Goal: Information Seeking & Learning: Check status

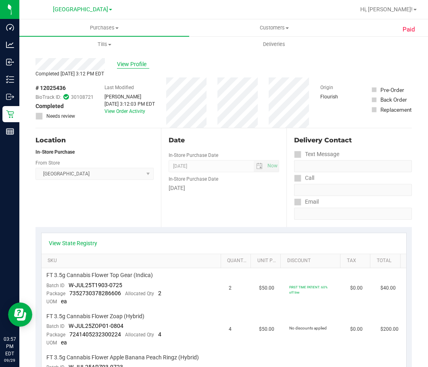
click at [129, 65] on span "View Profile" at bounding box center [133, 64] width 32 height 8
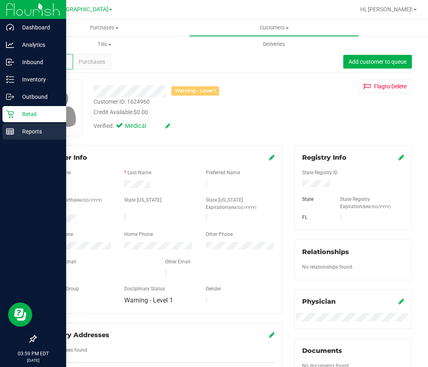
click at [28, 131] on p "Reports" at bounding box center [38, 132] width 48 height 10
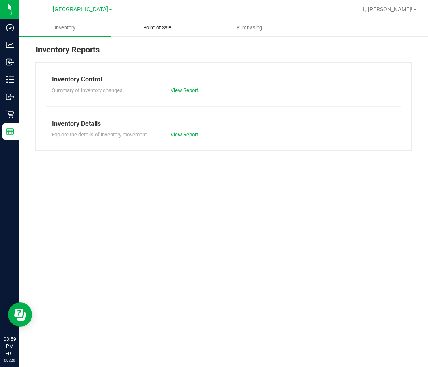
click at [163, 24] on span "Point of Sale" at bounding box center [157, 27] width 50 height 7
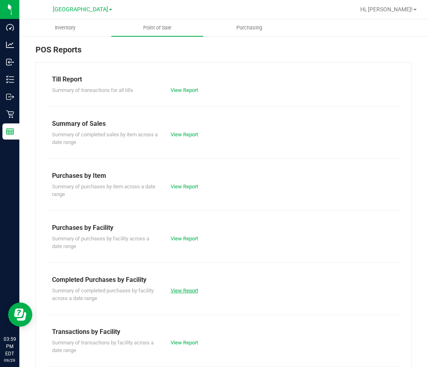
click at [180, 291] on link "View Report" at bounding box center [184, 290] width 27 height 6
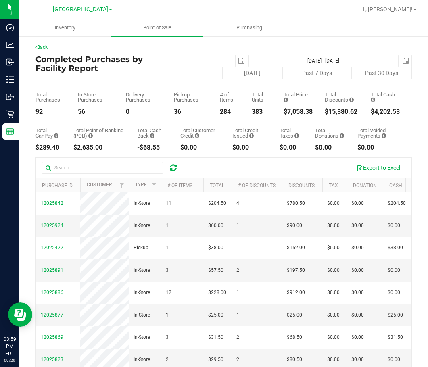
scroll to position [40, 0]
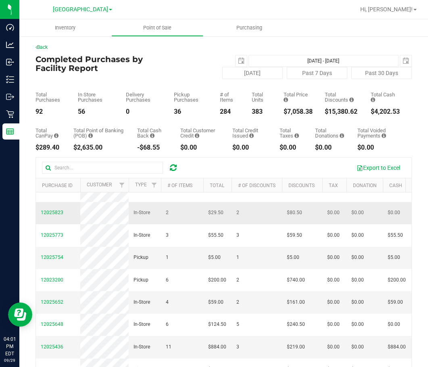
scroll to position [161, 0]
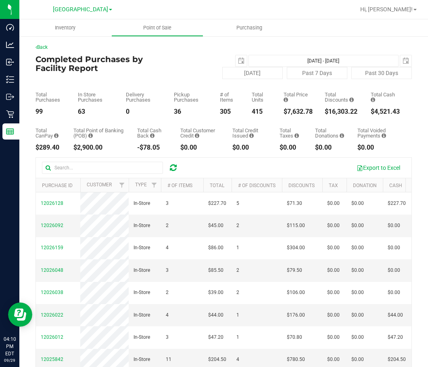
click at [318, 17] on nav "Lakeland WC Hi, Dustin!" at bounding box center [223, 9] width 408 height 19
click at [242, 9] on div at bounding box center [249, 10] width 210 height 16
click at [360, 43] on div "Back Completed Purchases by Facility Report 2025-09-29 Sep 29, 2025 - Sep 29, 2…" at bounding box center [223, 243] width 408 height 417
